Goal: Task Accomplishment & Management: Manage account settings

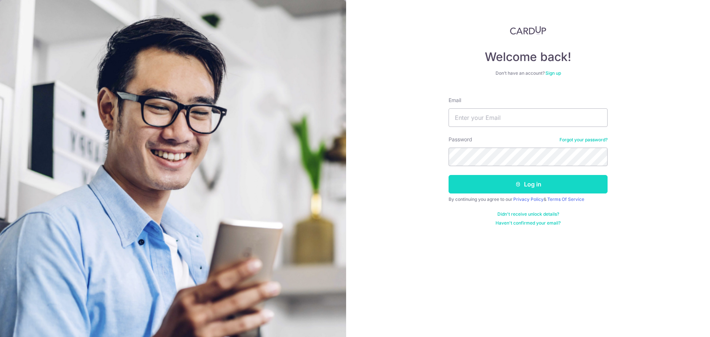
type input "[EMAIL_ADDRESS][DOMAIN_NAME]"
click at [524, 185] on button "Log in" at bounding box center [527, 184] width 159 height 18
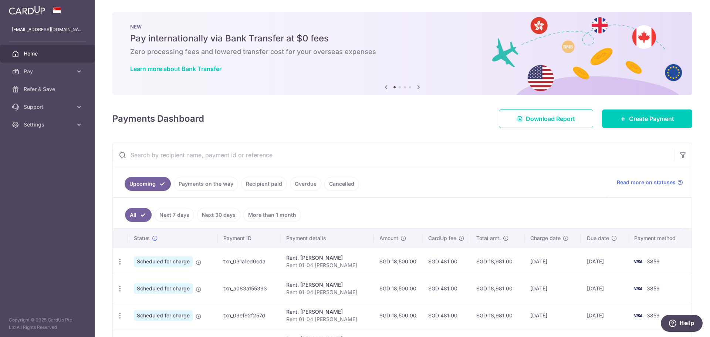
click at [215, 183] on link "Payments on the way" at bounding box center [206, 184] width 64 height 14
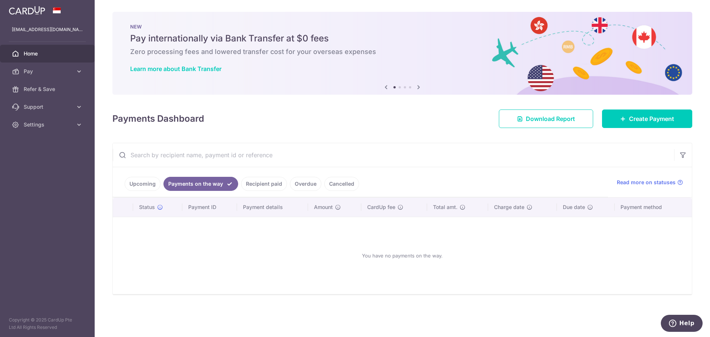
click at [259, 183] on link "Recipient paid" at bounding box center [264, 184] width 46 height 14
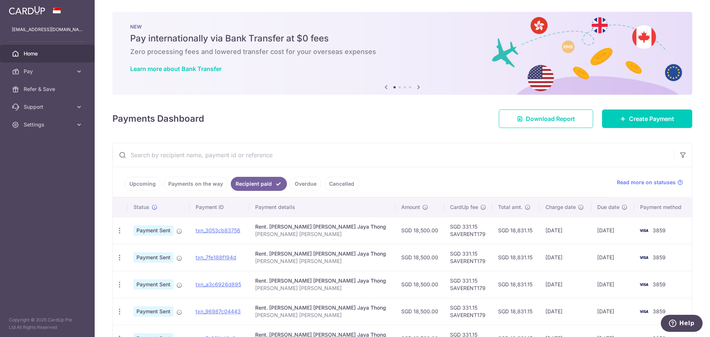
click at [304, 184] on link "Overdue" at bounding box center [305, 184] width 31 height 14
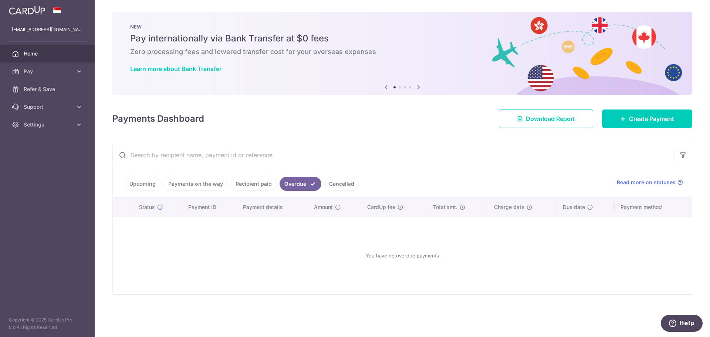
click at [339, 182] on link "Cancelled" at bounding box center [341, 184] width 35 height 14
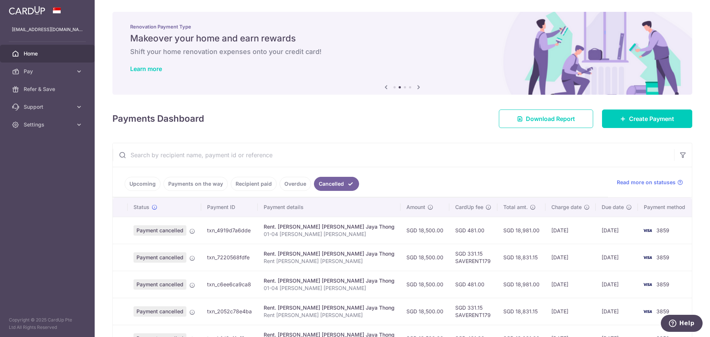
click at [145, 183] on link "Upcoming" at bounding box center [143, 184] width 36 height 14
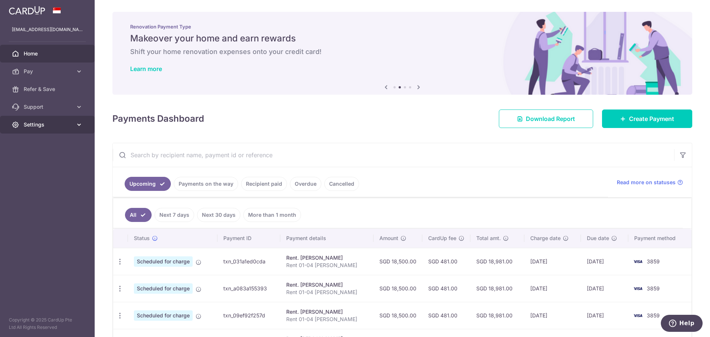
click at [81, 122] on icon at bounding box center [78, 124] width 7 height 7
click at [120, 261] on icon "button" at bounding box center [120, 262] width 8 height 8
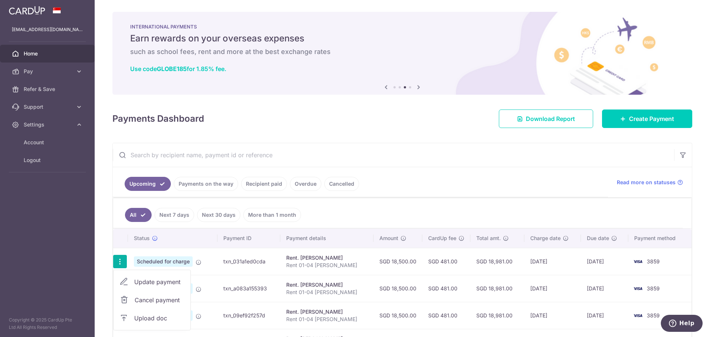
click at [146, 281] on span "Update payment" at bounding box center [159, 281] width 50 height 9
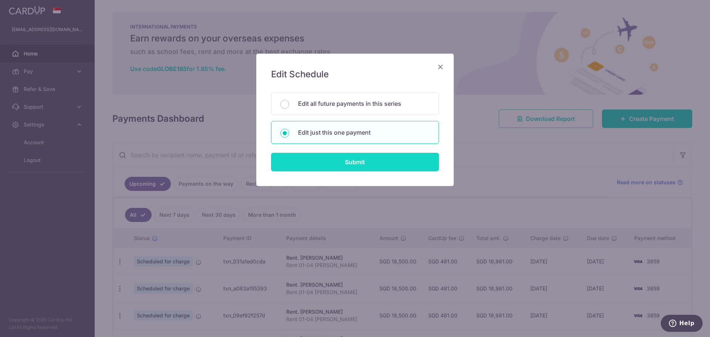
click at [359, 163] on input "Submit" at bounding box center [355, 162] width 168 height 18
radio input "true"
type input "18,500.00"
type input "25/10/2025"
type input "Rent 01-04 Astrid Meadows - Cooper"
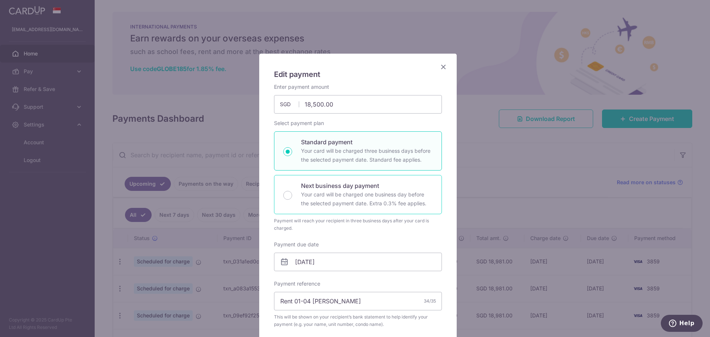
scroll to position [148, 0]
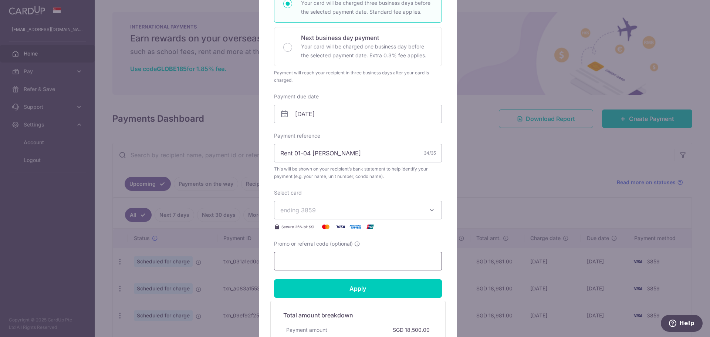
click at [328, 255] on input "Promo or referral code (optional)" at bounding box center [358, 261] width 168 height 18
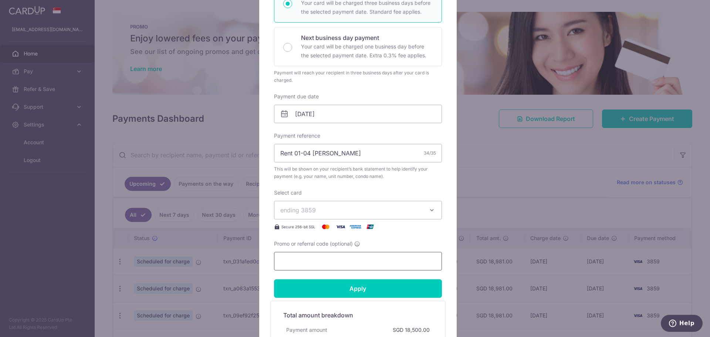
scroll to position [0, 0]
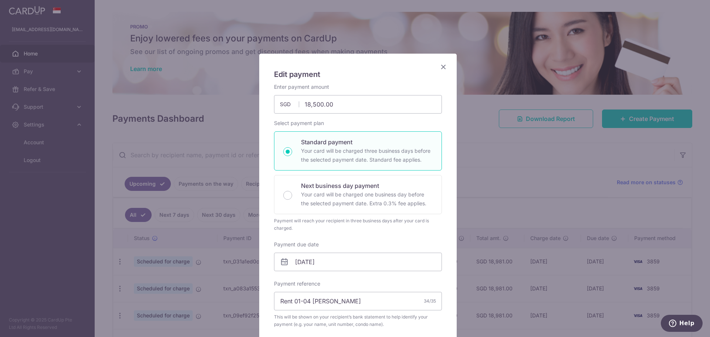
drag, startPoint x: 441, startPoint y: 64, endPoint x: 434, endPoint y: 128, distance: 64.7
click at [441, 64] on icon "Close" at bounding box center [443, 66] width 9 height 9
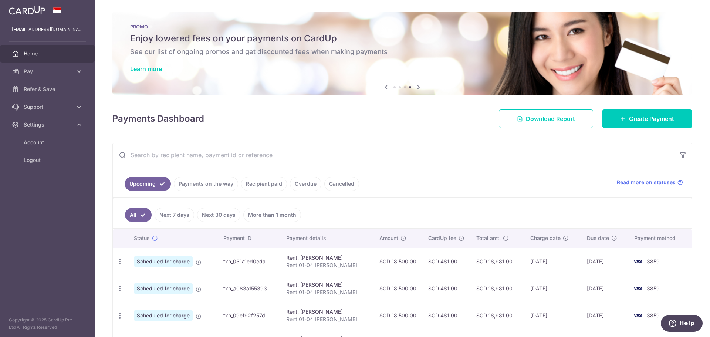
click at [272, 182] on link "Recipient paid" at bounding box center [264, 184] width 46 height 14
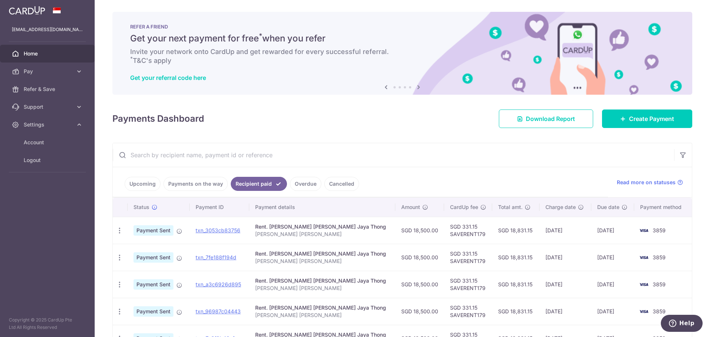
click at [142, 180] on link "Upcoming" at bounding box center [143, 184] width 36 height 14
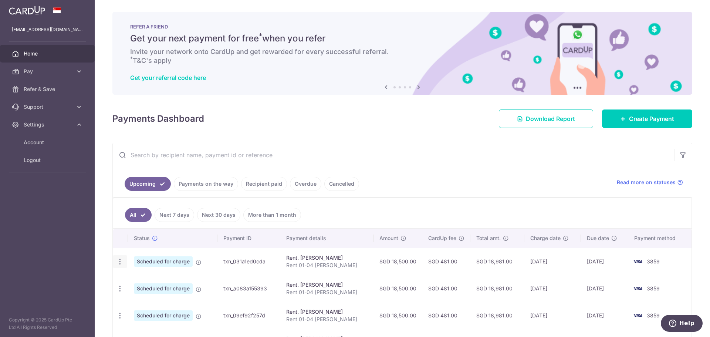
click at [119, 259] on icon "button" at bounding box center [120, 262] width 8 height 8
click at [149, 282] on span "Update payment" at bounding box center [159, 281] width 50 height 9
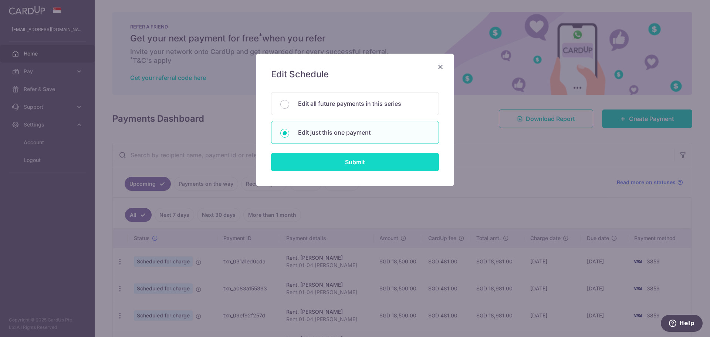
click at [363, 166] on input "Submit" at bounding box center [355, 162] width 168 height 18
radio input "true"
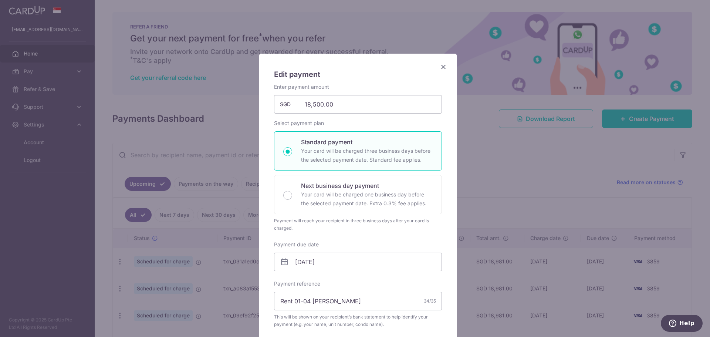
scroll to position [222, 0]
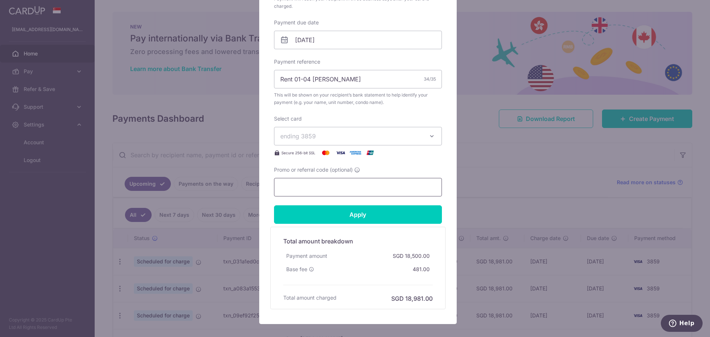
click at [315, 187] on input "Promo or referral code (optional)" at bounding box center [358, 187] width 168 height 18
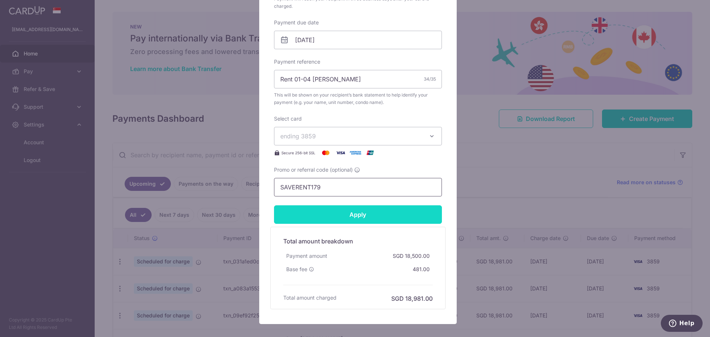
type input "SAVERENT179"
click at [362, 217] on input "Apply" at bounding box center [358, 214] width 168 height 18
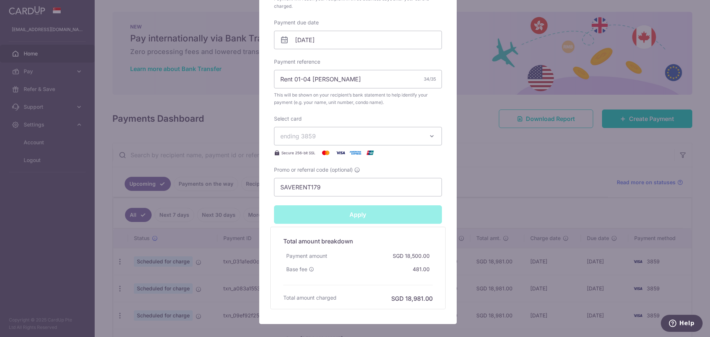
type input "Successfully Applied"
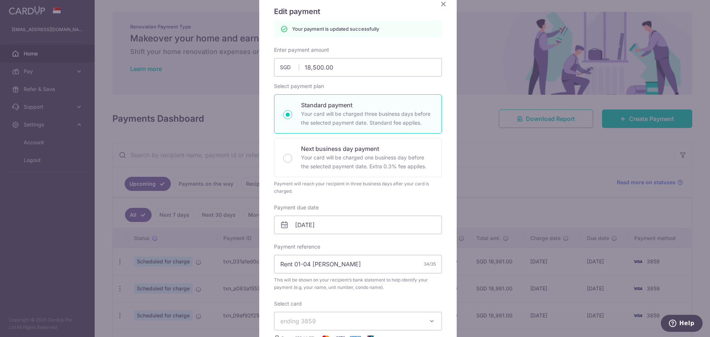
scroll to position [0, 0]
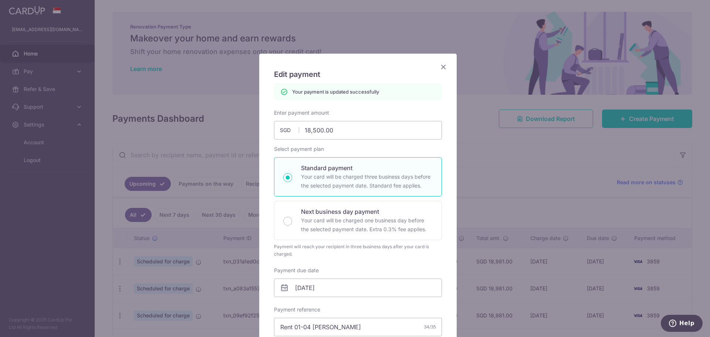
click at [439, 66] on icon "Close" at bounding box center [443, 66] width 9 height 9
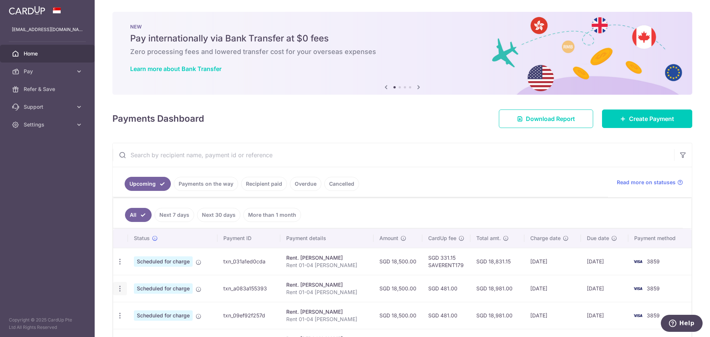
click at [121, 286] on icon "button" at bounding box center [120, 289] width 8 height 8
click at [150, 308] on span "Update payment" at bounding box center [159, 308] width 50 height 9
radio input "true"
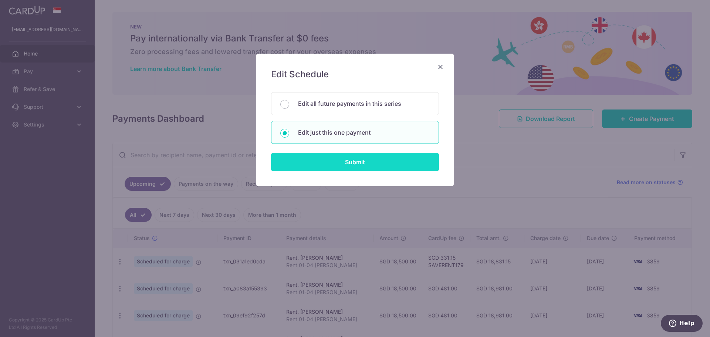
click at [357, 164] on input "Submit" at bounding box center [355, 162] width 168 height 18
radio input "true"
type input "18,500.00"
type input "[DATE]"
type input "Rent 01-04 [PERSON_NAME]"
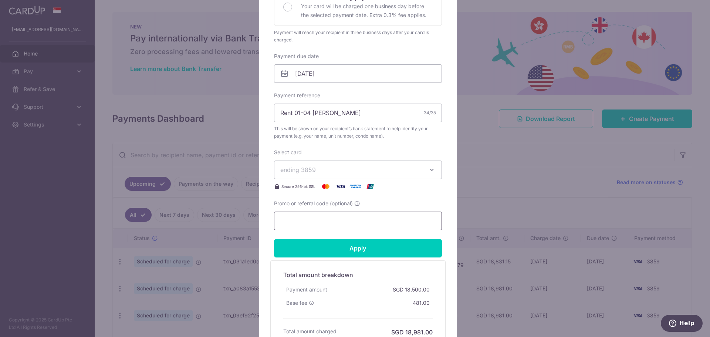
scroll to position [259, 0]
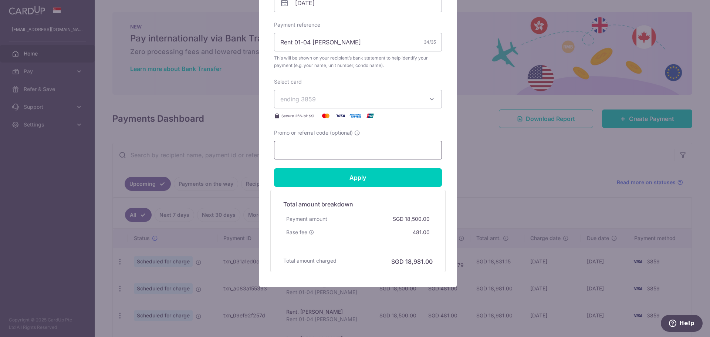
click at [310, 150] on input "Promo or referral code (optional)" at bounding box center [358, 150] width 168 height 18
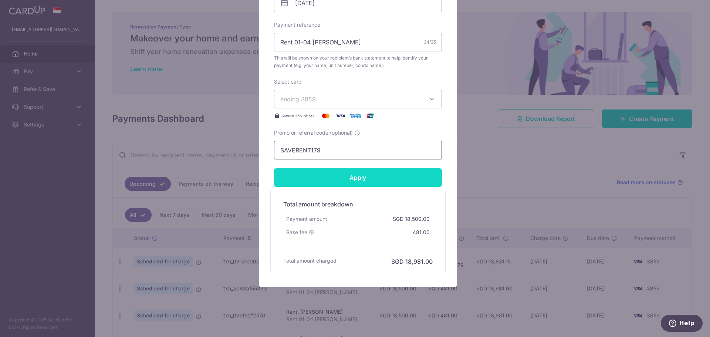
type input "SAVERENT179"
click at [363, 179] on input "Apply" at bounding box center [358, 177] width 168 height 18
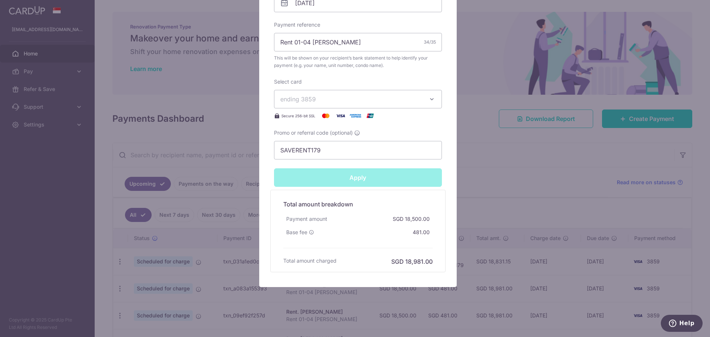
type input "Successfully Applied"
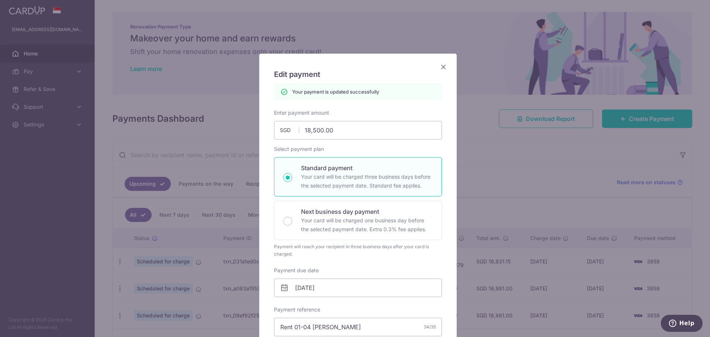
click at [442, 65] on icon "Close" at bounding box center [443, 66] width 9 height 9
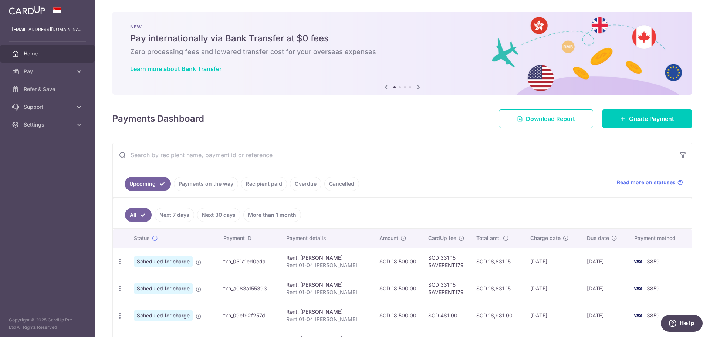
scroll to position [111, 0]
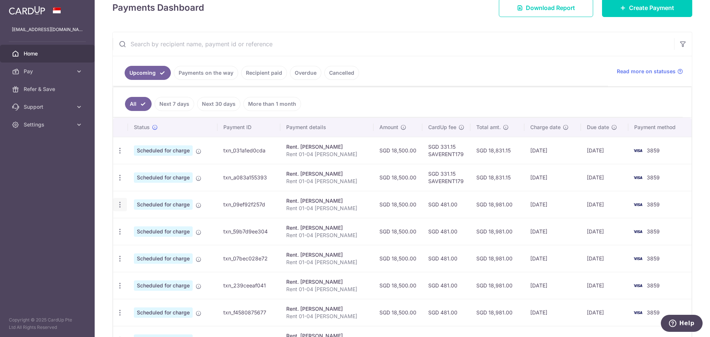
click at [119, 205] on icon "button" at bounding box center [120, 205] width 8 height 8
click at [159, 226] on span "Update payment" at bounding box center [159, 224] width 50 height 9
radio input "true"
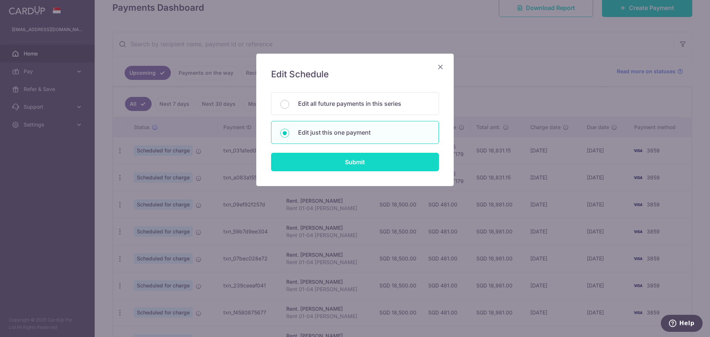
click at [362, 163] on input "Submit" at bounding box center [355, 162] width 168 height 18
radio input "true"
type input "18,500.00"
type input "[DATE]"
type input "Rent 01-04 [PERSON_NAME]"
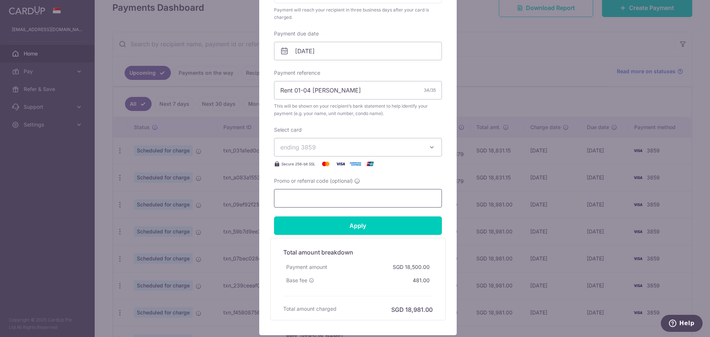
scroll to position [222, 0]
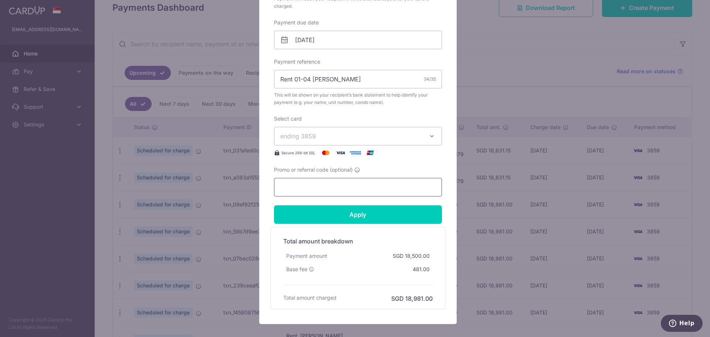
click at [326, 186] on input "Promo or referral code (optional)" at bounding box center [358, 187] width 168 height 18
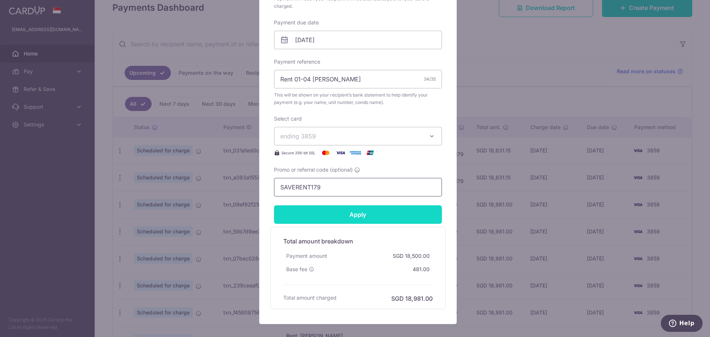
type input "SAVERENT179"
click at [364, 217] on input "Apply" at bounding box center [358, 214] width 168 height 18
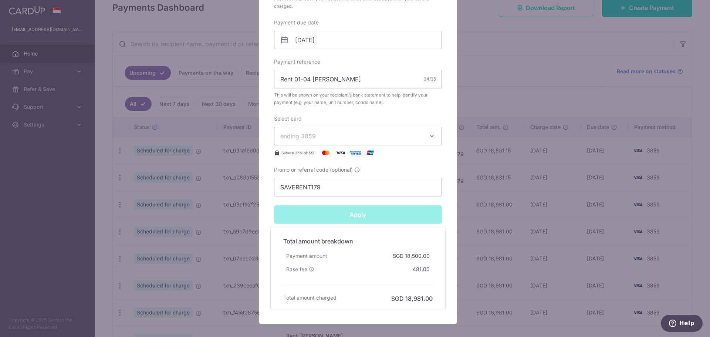
type input "Successfully Applied"
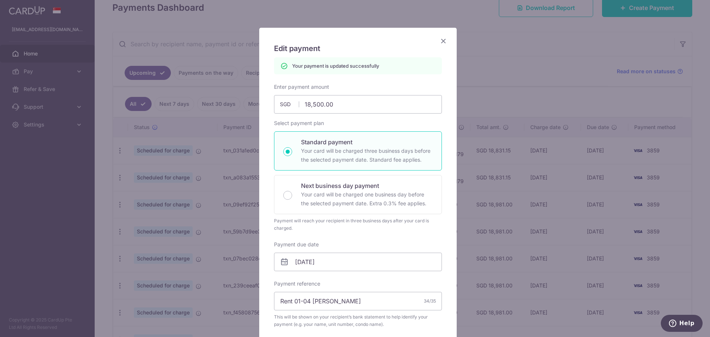
click at [439, 41] on icon "Close" at bounding box center [443, 40] width 9 height 9
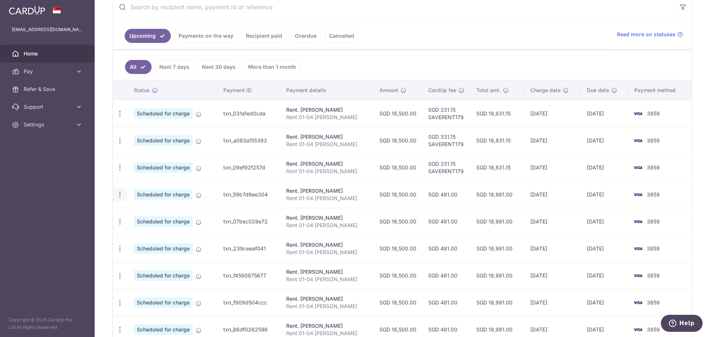
click at [119, 195] on icon "button" at bounding box center [120, 195] width 8 height 8
click at [142, 215] on span "Update payment" at bounding box center [159, 214] width 50 height 9
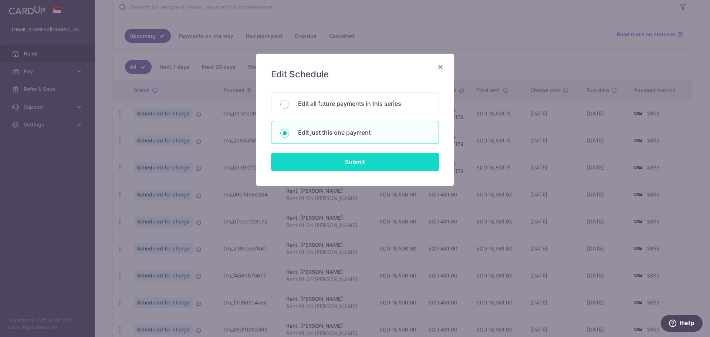
click at [363, 164] on input "Submit" at bounding box center [355, 162] width 168 height 18
radio input "true"
type input "18,500.00"
type input "[DATE]"
type input "Rent 01-04 [PERSON_NAME]"
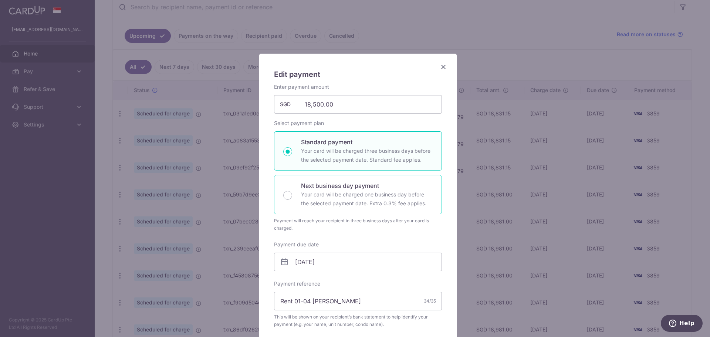
scroll to position [222, 0]
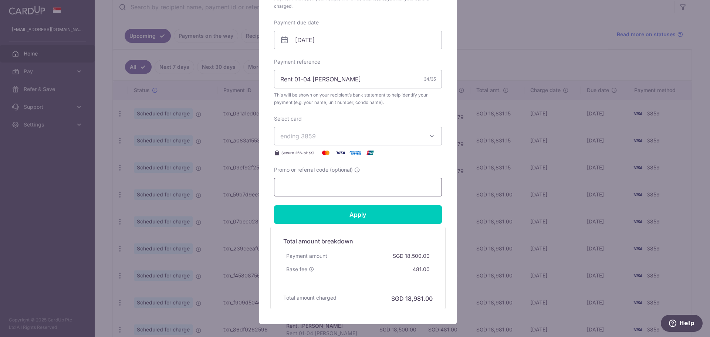
click at [330, 185] on input "Promo or referral code (optional)" at bounding box center [358, 187] width 168 height 18
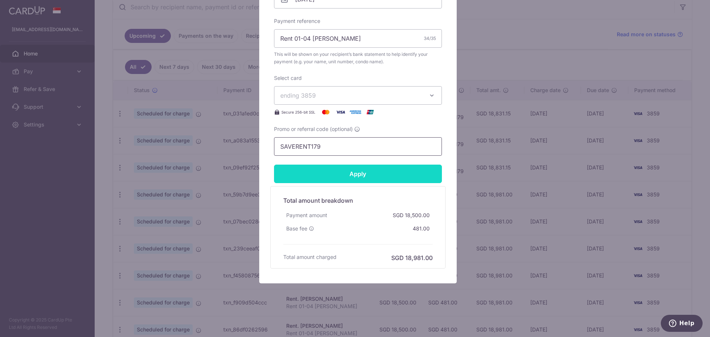
type input "SAVERENT179"
click at [358, 172] on input "Apply" at bounding box center [358, 173] width 168 height 18
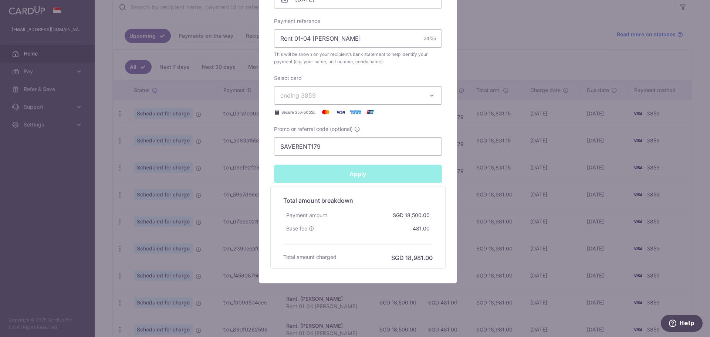
type input "Successfully Applied"
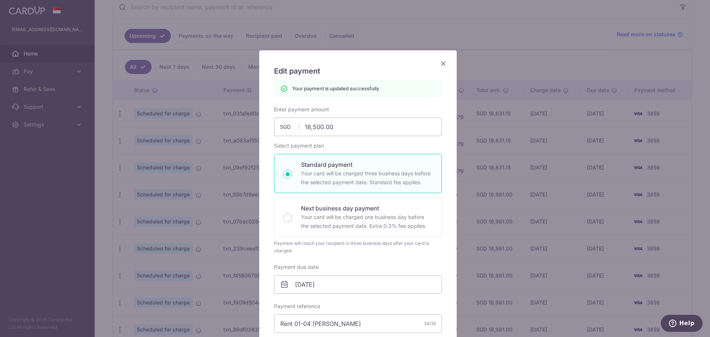
scroll to position [0, 0]
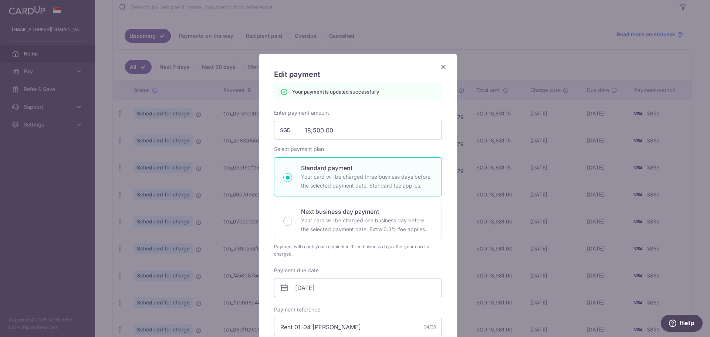
click at [441, 66] on icon "Close" at bounding box center [443, 66] width 9 height 9
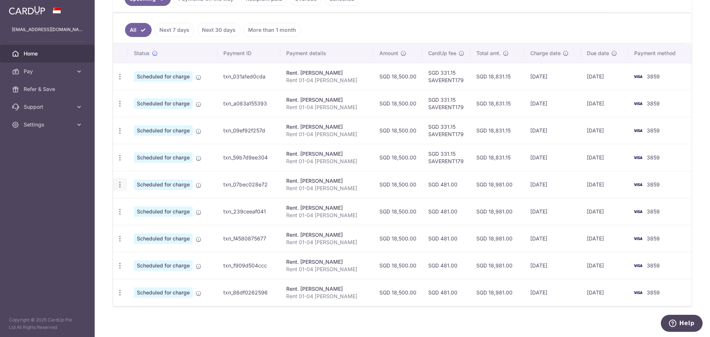
click at [118, 184] on icon "button" at bounding box center [120, 185] width 8 height 8
click at [147, 205] on span "Update payment" at bounding box center [159, 204] width 50 height 9
radio input "true"
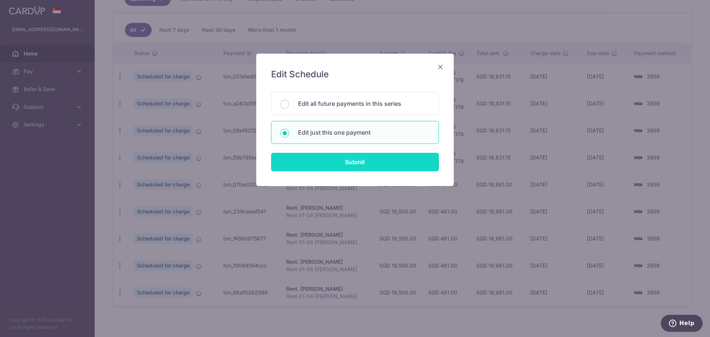
click at [356, 162] on input "Submit" at bounding box center [355, 162] width 168 height 18
radio input "true"
type input "18,500.00"
type input "[DATE]"
type input "Rent 01-04 [PERSON_NAME]"
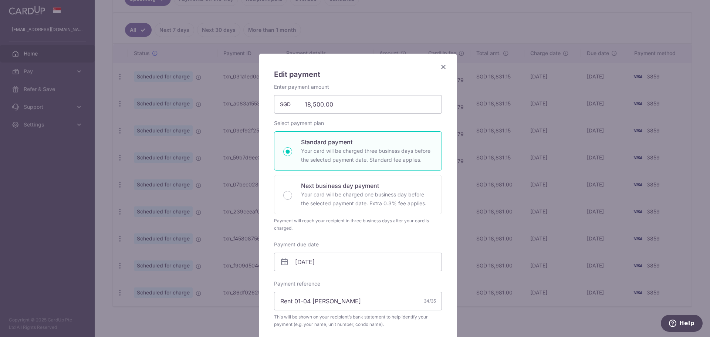
scroll to position [259, 0]
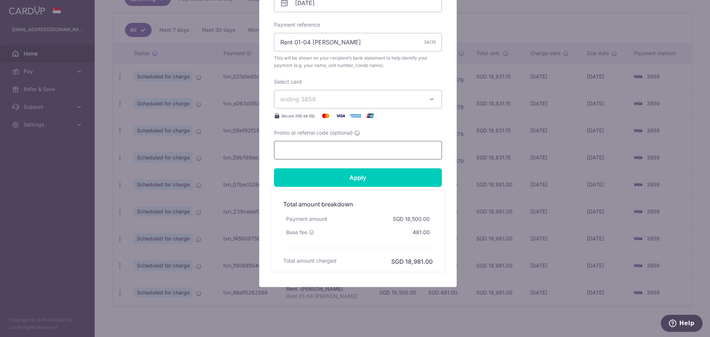
click at [302, 147] on input "Promo or referral code (optional)" at bounding box center [358, 150] width 168 height 18
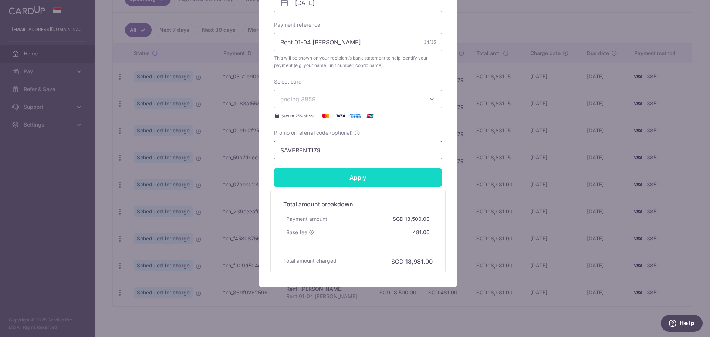
type input "SAVERENT179"
click at [364, 177] on input "Apply" at bounding box center [358, 177] width 168 height 18
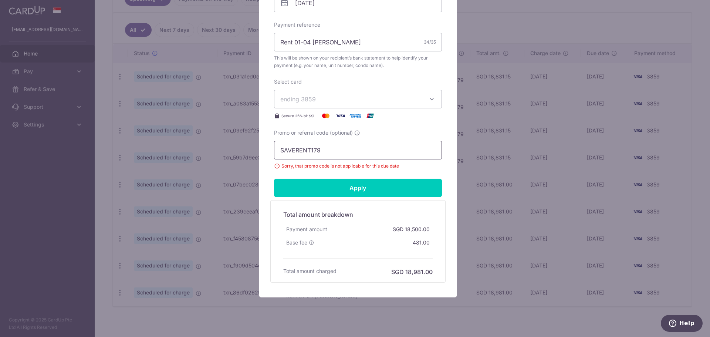
scroll to position [37, 0]
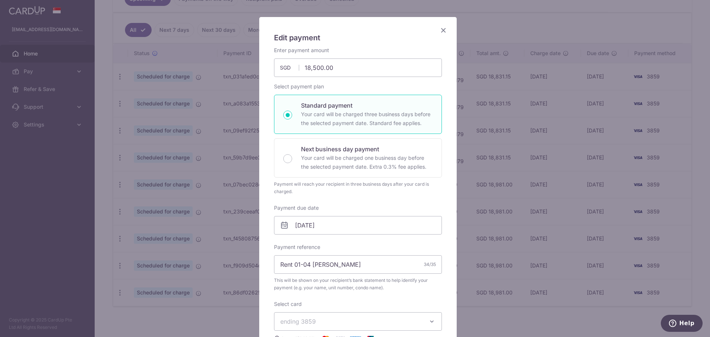
click at [441, 30] on icon "Close" at bounding box center [443, 30] width 9 height 9
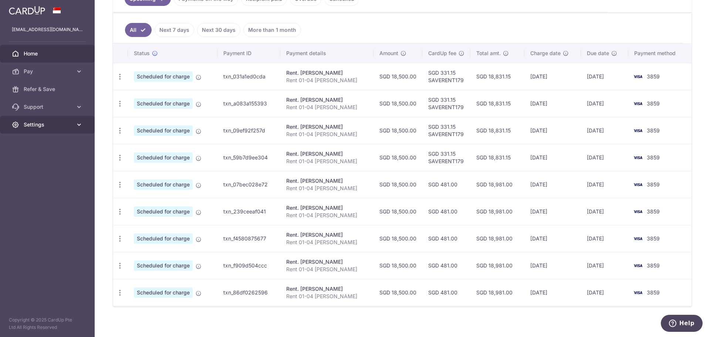
click at [79, 122] on icon at bounding box center [78, 124] width 7 height 7
click at [80, 105] on icon at bounding box center [78, 106] width 7 height 7
click at [35, 204] on span "Logout" at bounding box center [48, 204] width 49 height 7
